Goal: Transaction & Acquisition: Purchase product/service

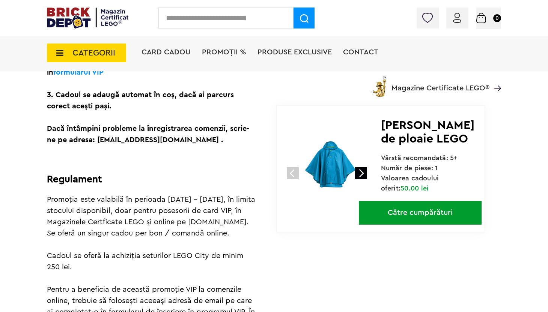
scroll to position [292, 0]
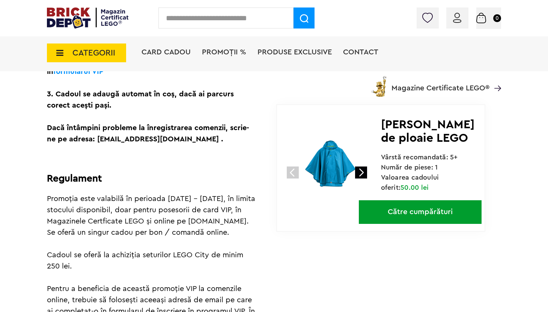
click at [431, 217] on link "Către cumpărături" at bounding box center [420, 212] width 123 height 24
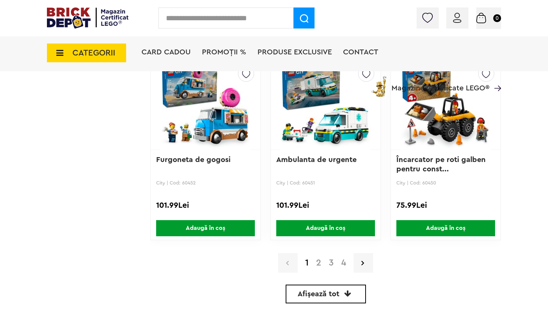
scroll to position [1750, 0]
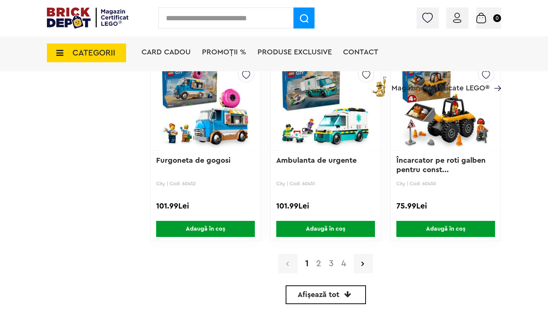
click at [319, 265] on link "2" at bounding box center [318, 263] width 13 height 9
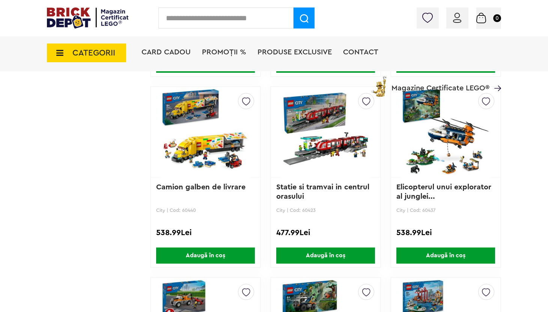
scroll to position [770, 0]
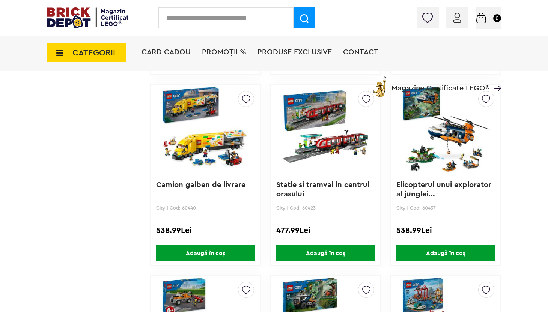
click at [330, 137] on img at bounding box center [325, 129] width 90 height 105
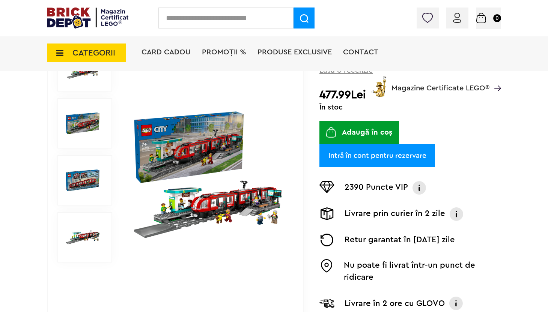
scroll to position [110, 0]
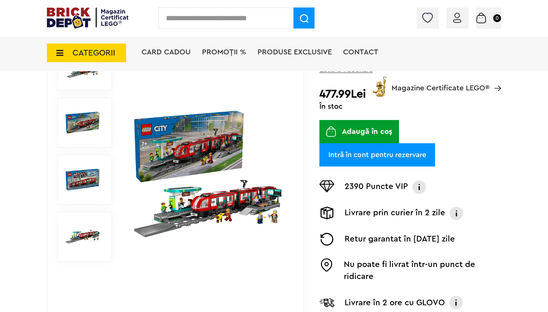
click at [94, 238] on img at bounding box center [83, 237] width 34 height 34
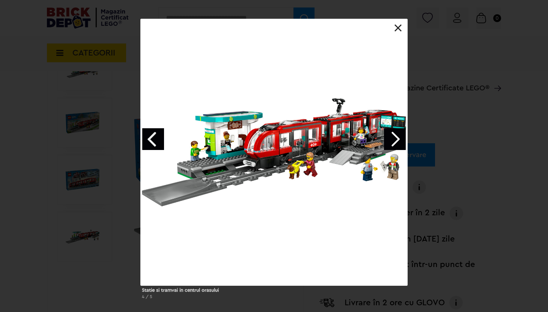
click at [400, 28] on link at bounding box center [399, 28] width 8 height 8
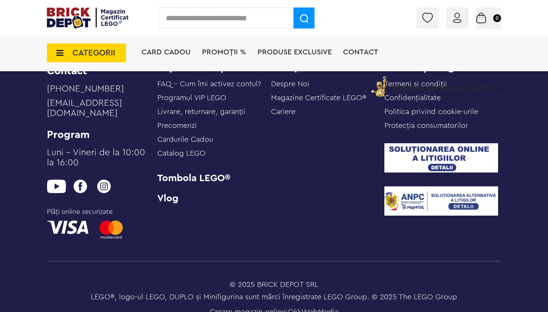
scroll to position [2102, 0]
